Goal: Check status: Check status

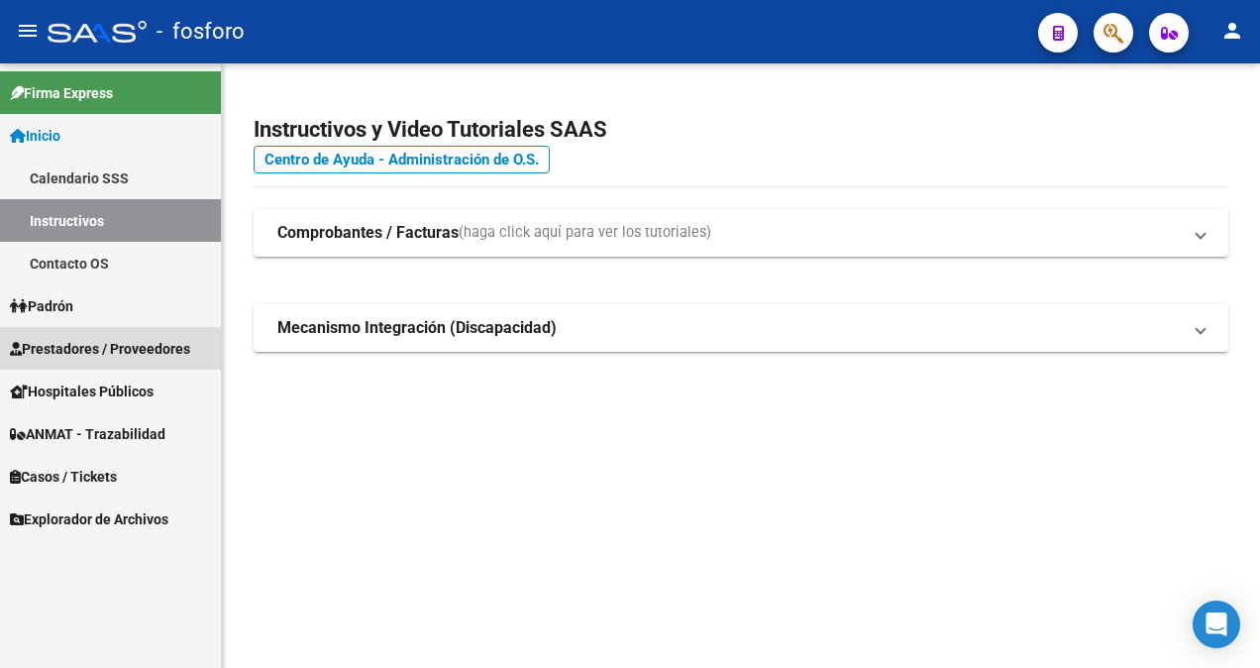
click at [80, 351] on span "Prestadores / Proveedores" at bounding box center [100, 349] width 180 height 22
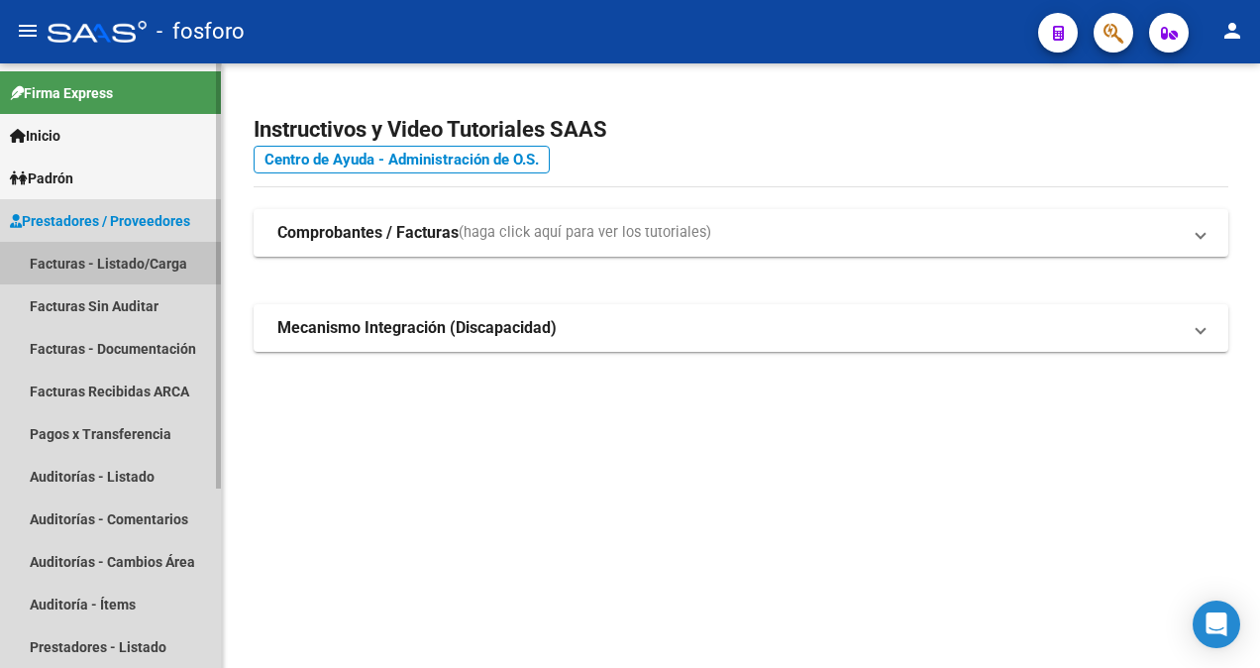
click at [155, 250] on link "Facturas - Listado/Carga" at bounding box center [110, 263] width 221 height 43
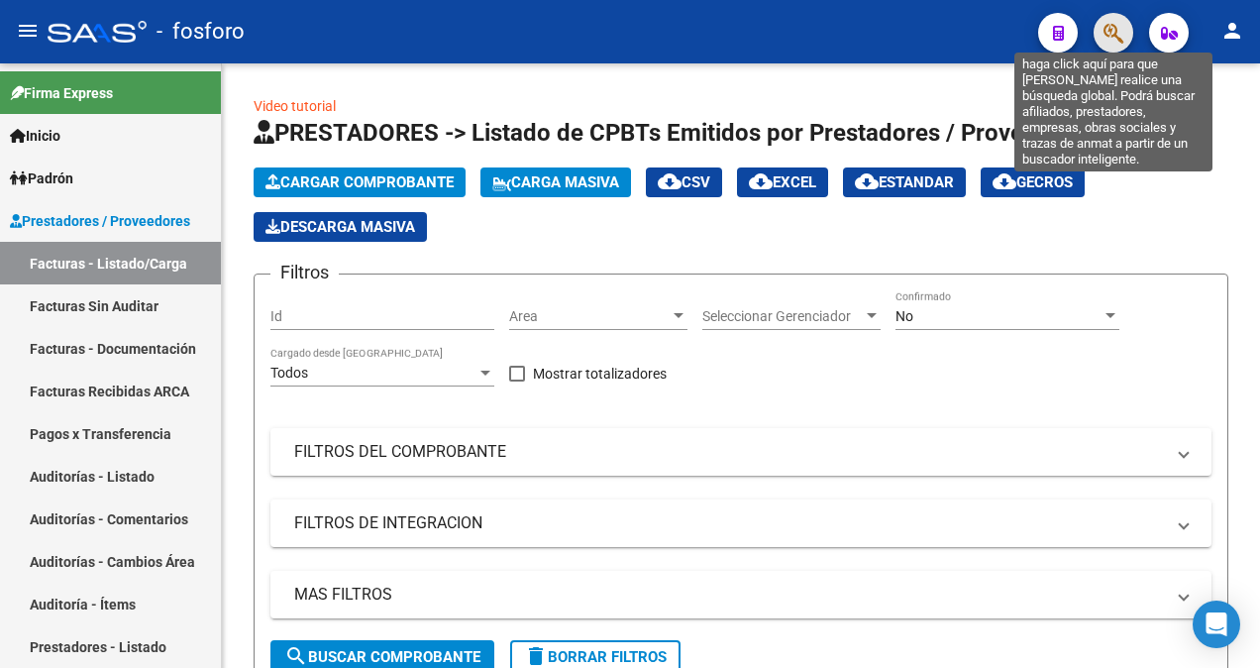
click at [1117, 37] on icon "button" at bounding box center [1113, 33] width 20 height 23
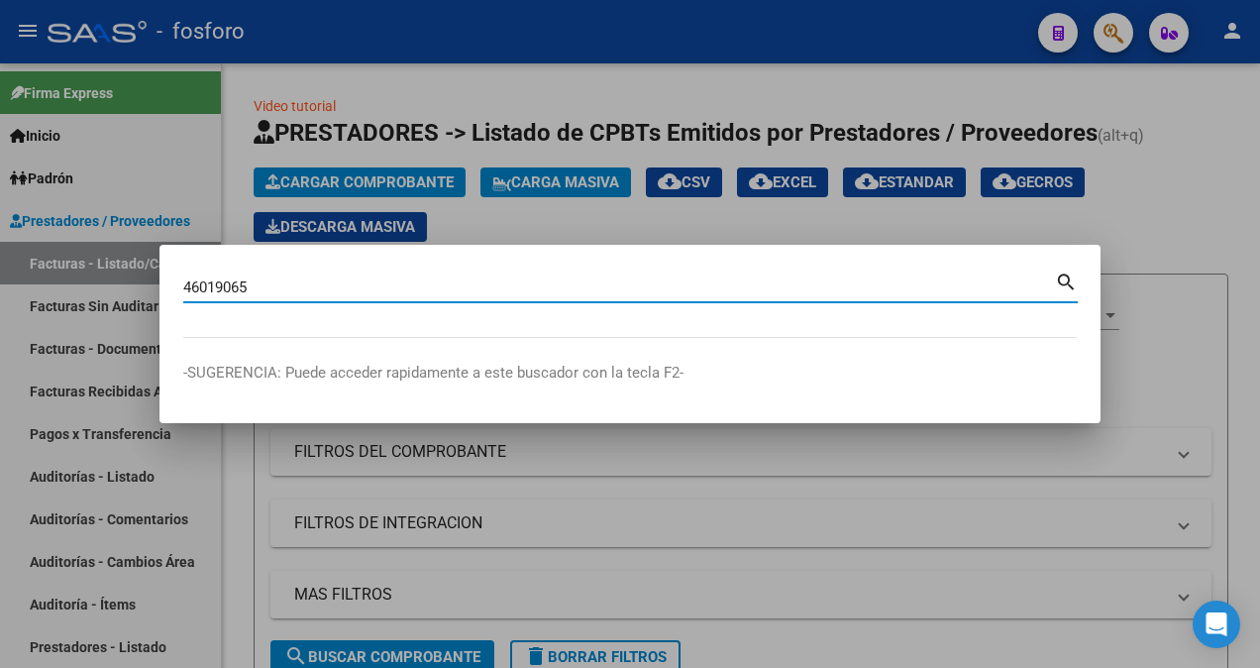
type input "46019065"
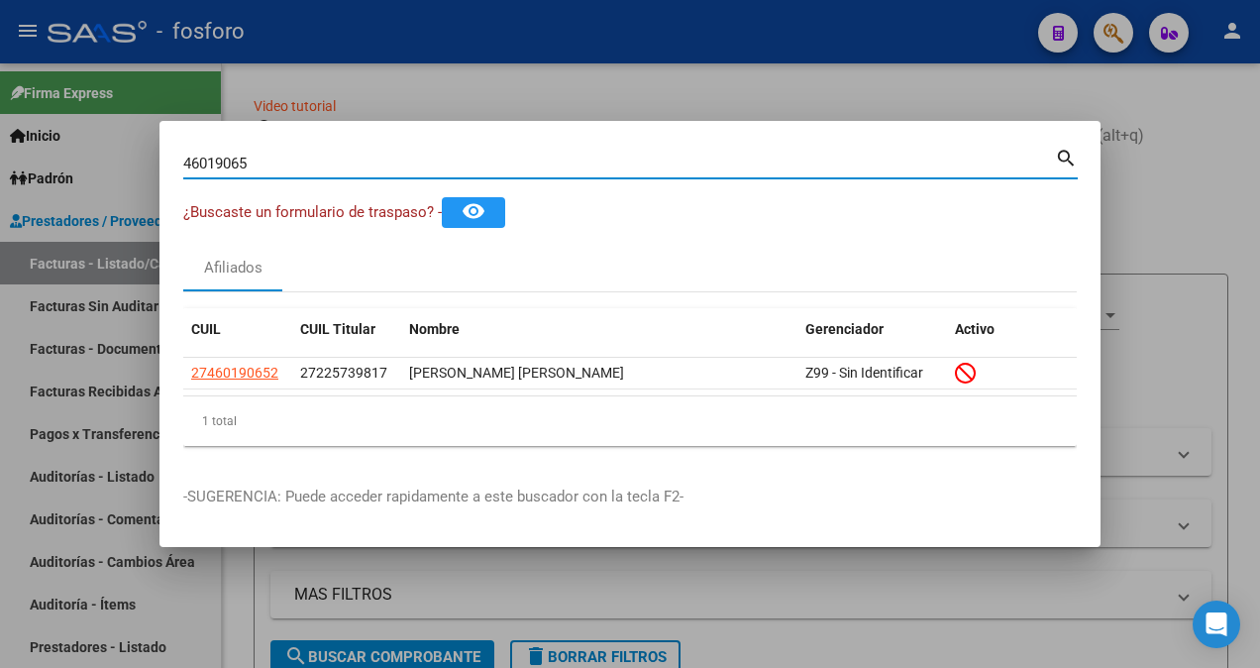
click at [475, 104] on div at bounding box center [630, 334] width 1260 height 668
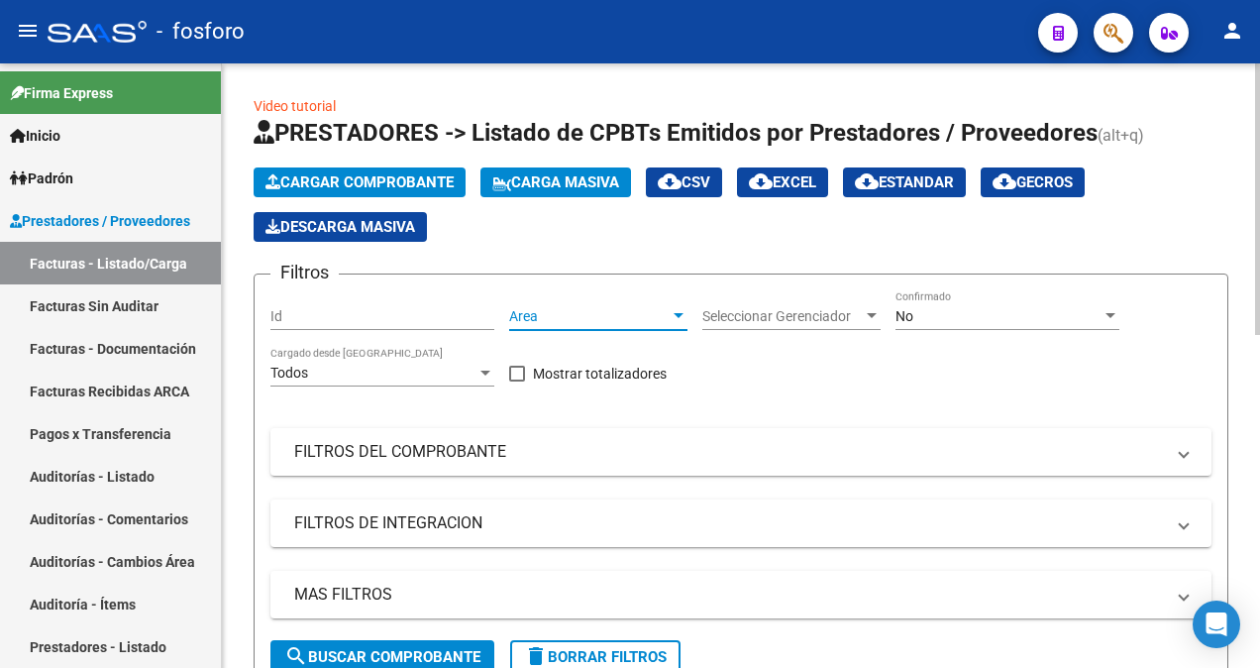
click at [680, 310] on div at bounding box center [679, 316] width 18 height 16
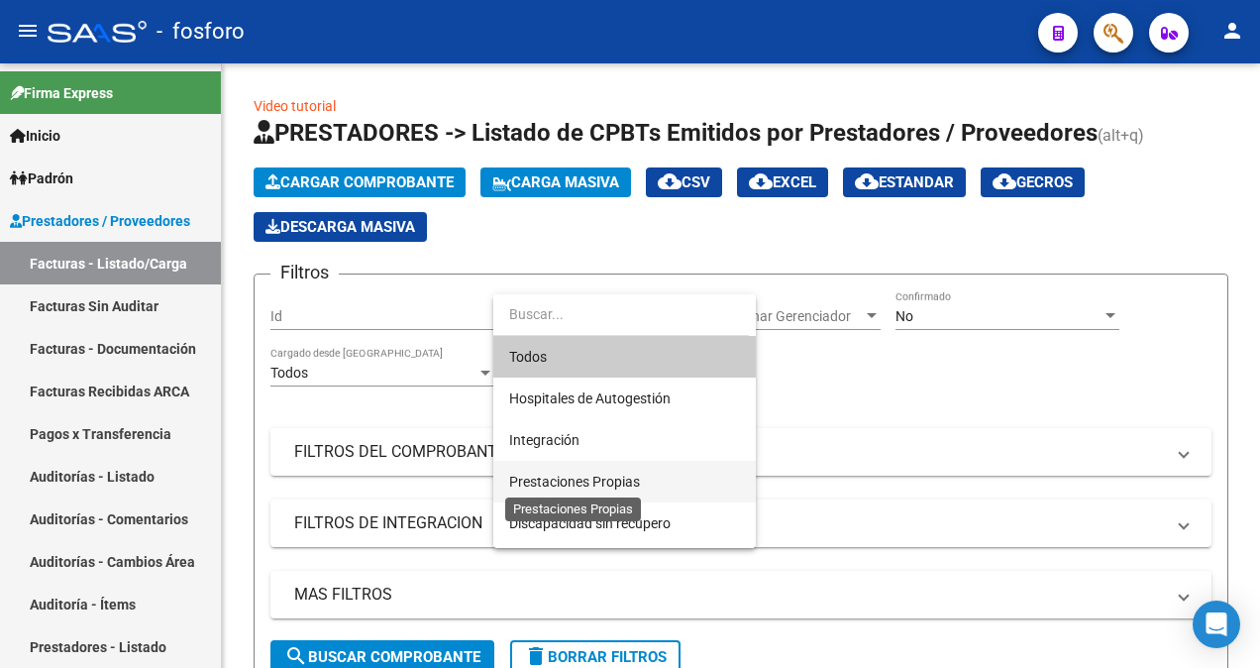
click at [564, 477] on span "Prestaciones Propias" at bounding box center [574, 481] width 131 height 16
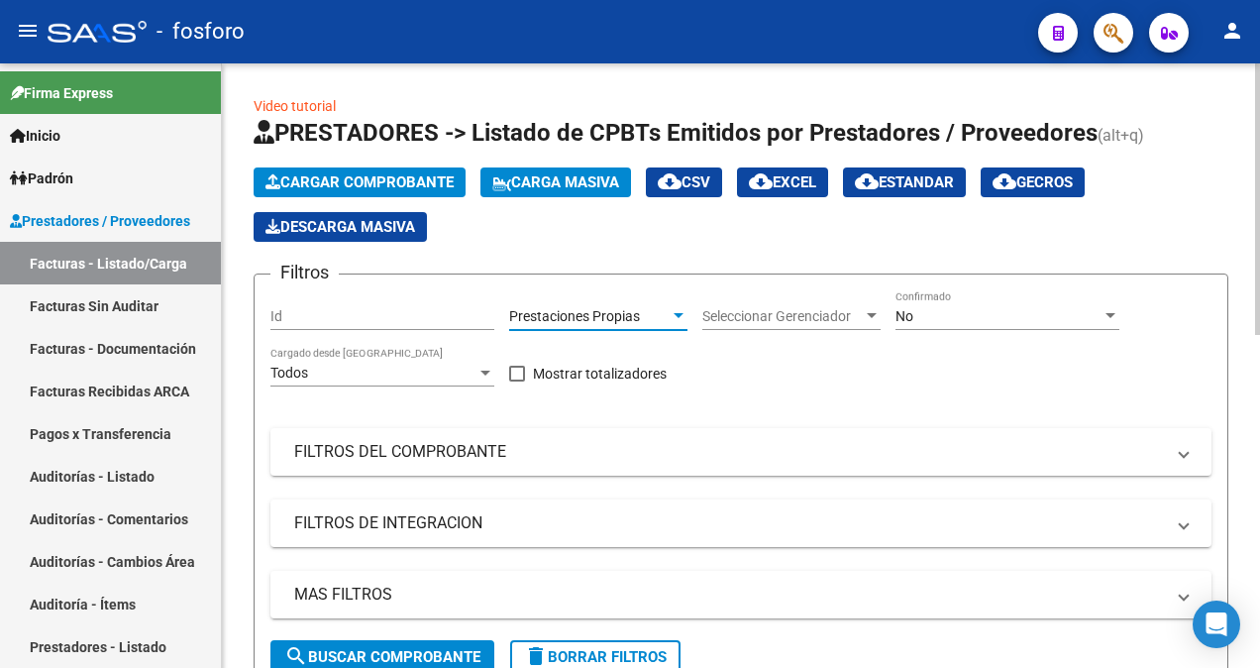
drag, startPoint x: 408, startPoint y: 642, endPoint x: 414, endPoint y: 633, distance: 10.7
click at [408, 642] on button "search Buscar Comprobante" at bounding box center [382, 657] width 224 height 34
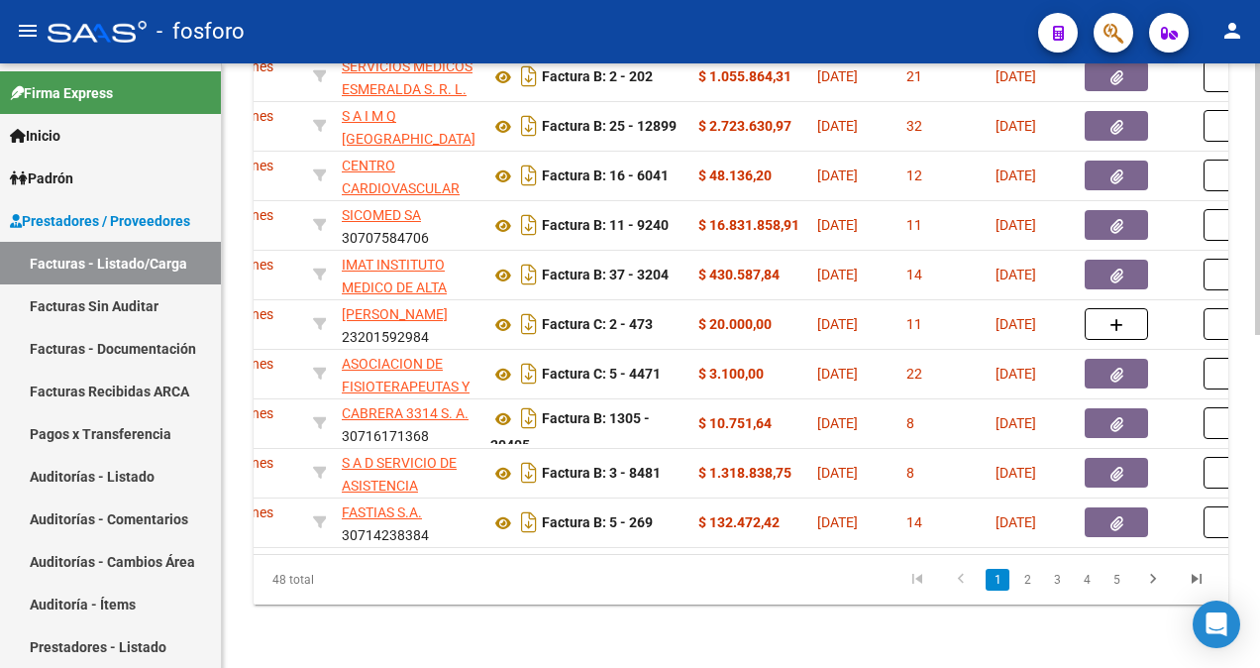
scroll to position [0, 515]
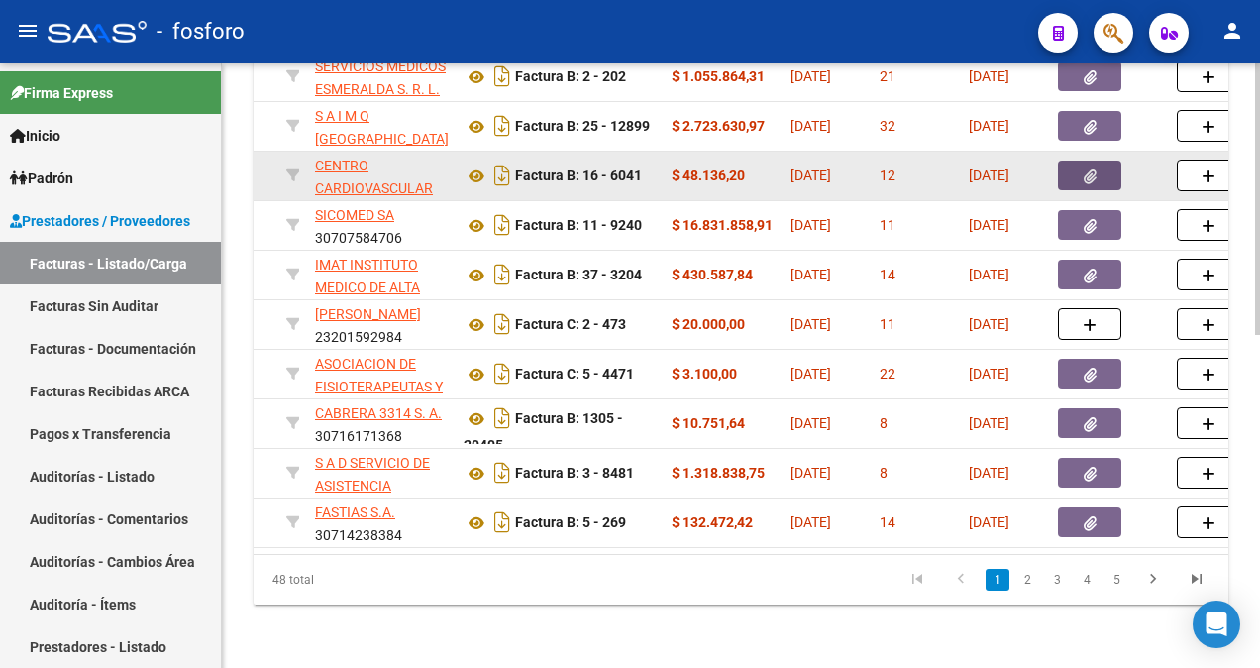
click at [1082, 160] on button "button" at bounding box center [1089, 175] width 63 height 30
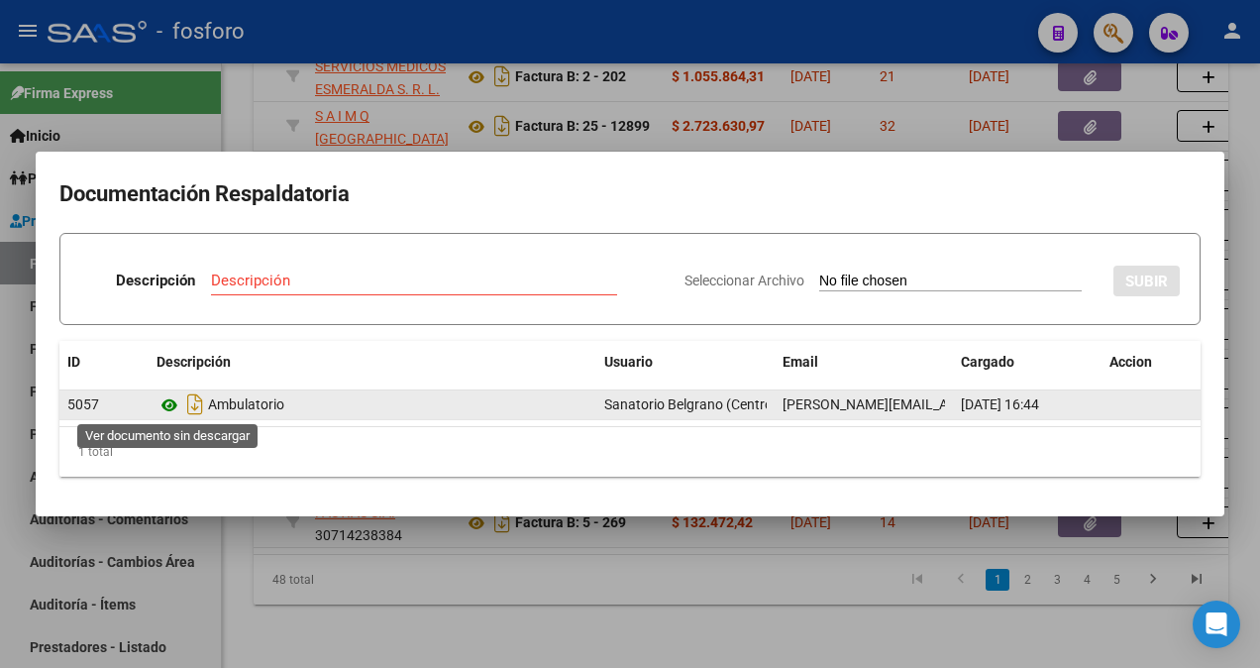
click at [175, 400] on icon at bounding box center [169, 405] width 26 height 24
